Goal: Find specific page/section: Find specific page/section

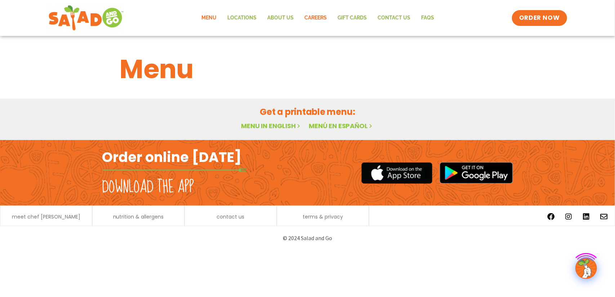
click at [322, 23] on link "Careers" at bounding box center [316, 18] width 33 height 17
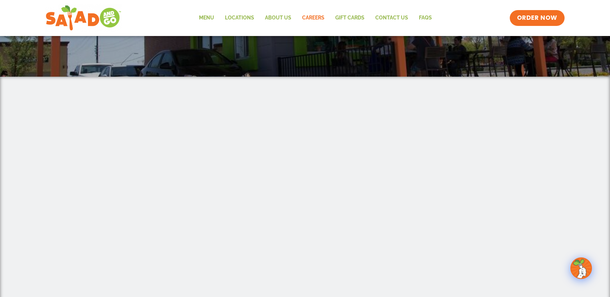
scroll to position [144, 0]
